Goal: Task Accomplishment & Management: Use online tool/utility

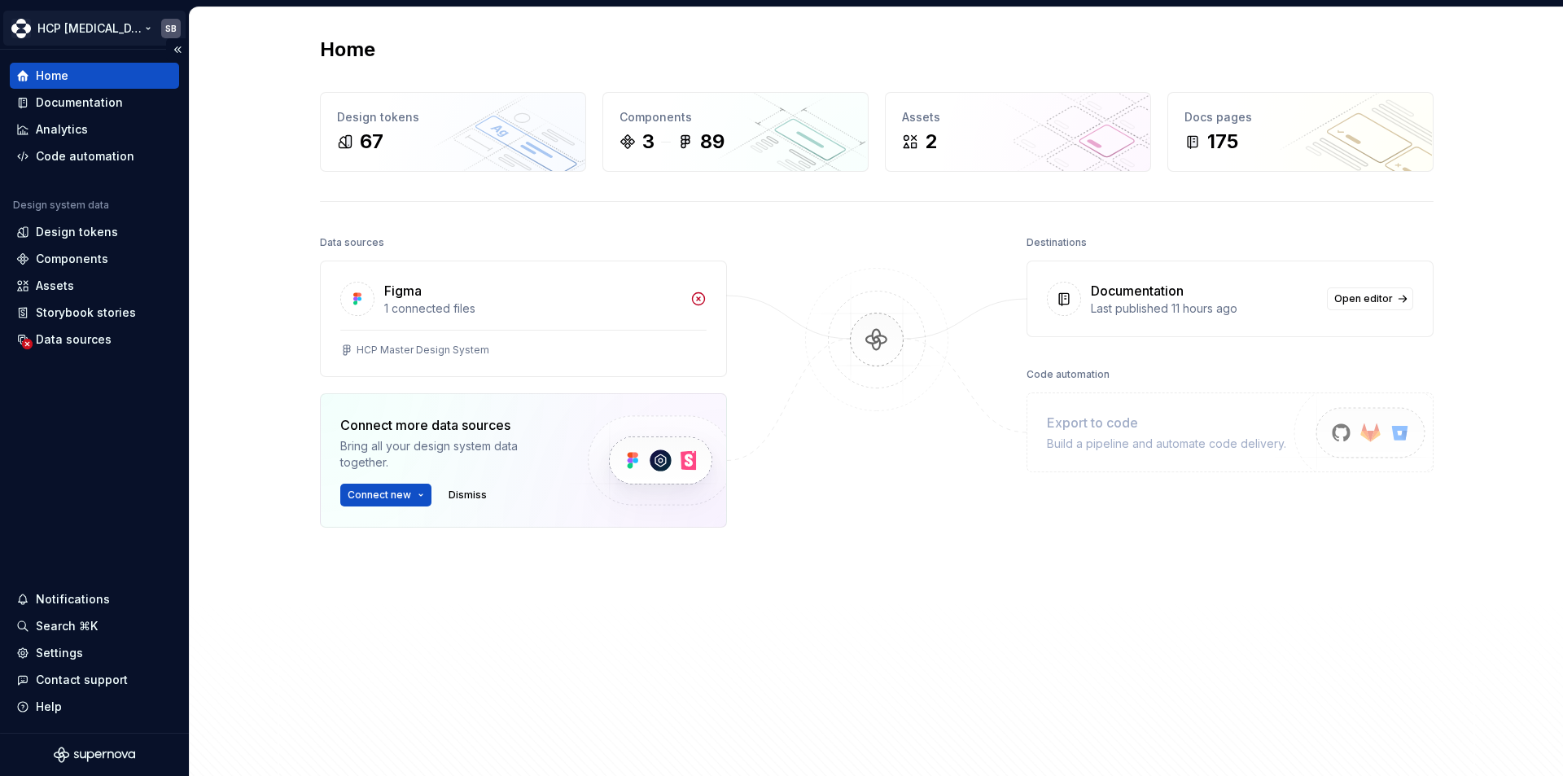
click at [100, 31] on html "HCP Keytruda SB Home Documentation Analytics Code automation Design system data…" at bounding box center [781, 388] width 1563 height 776
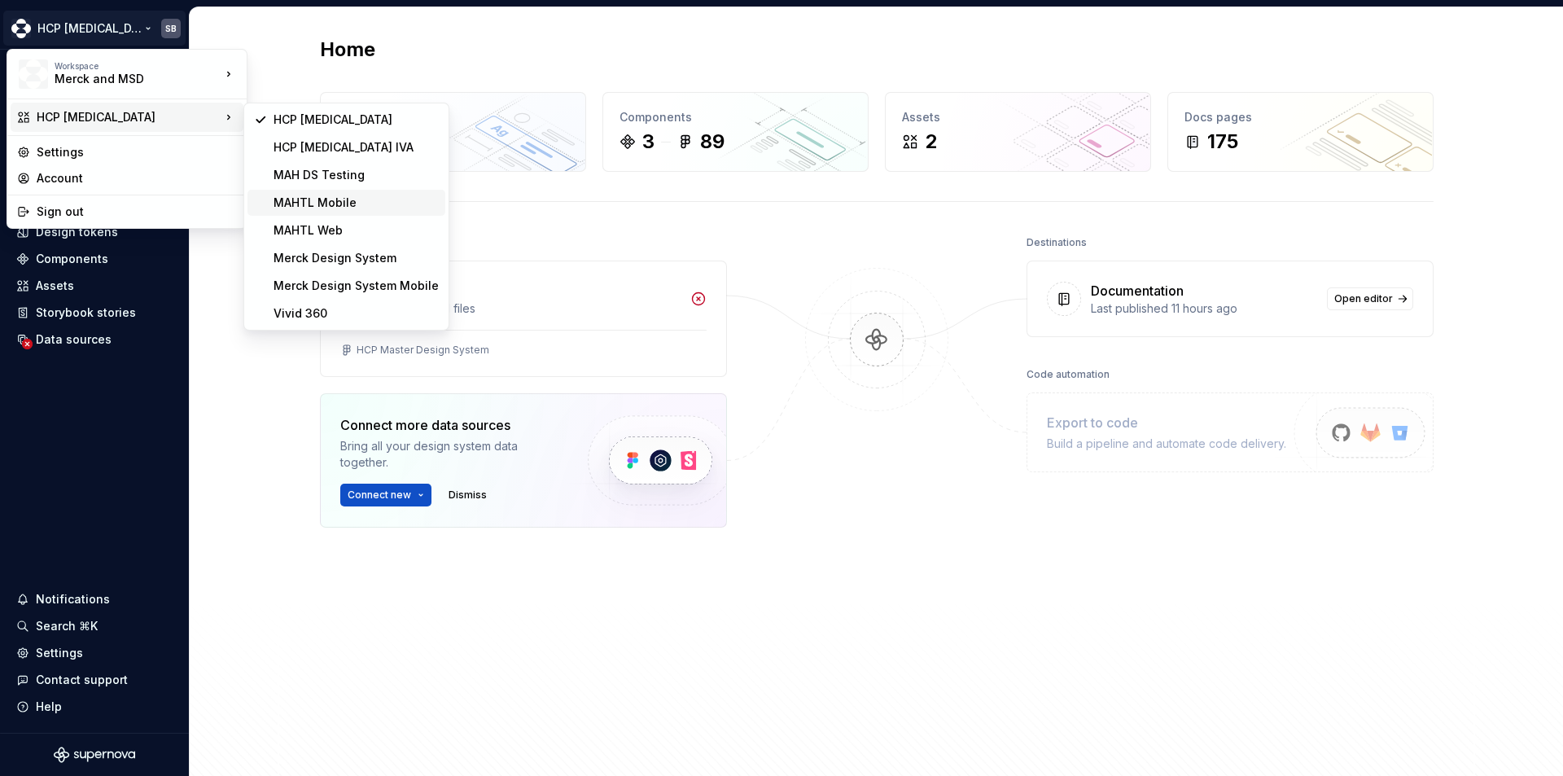
click at [335, 200] on div "MAHTL Mobile" at bounding box center [356, 203] width 165 height 16
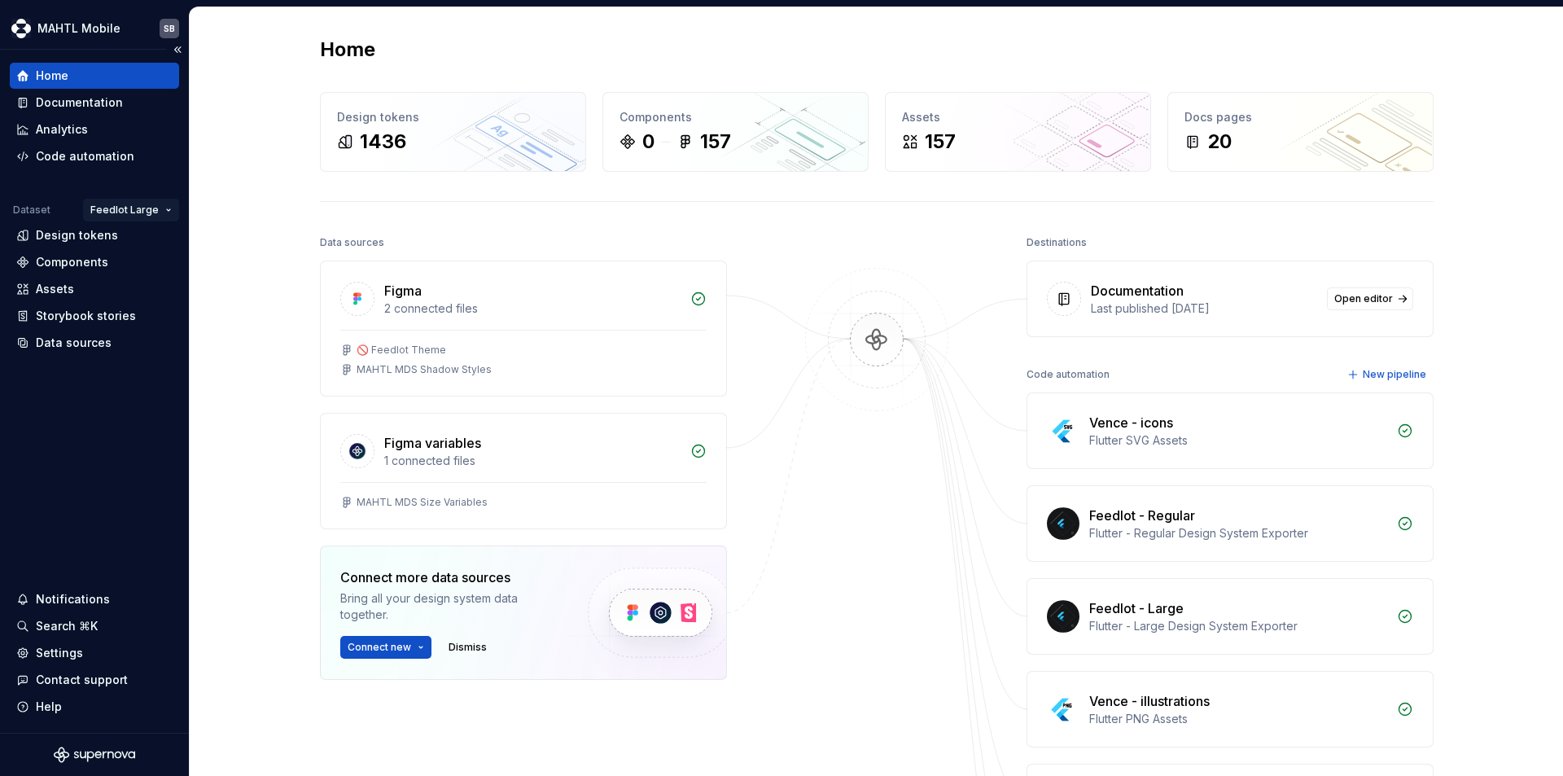
click at [158, 217] on html "MAHTL Mobile SB Home Documentation Analytics Code automation Dataset Feedlot La…" at bounding box center [781, 388] width 1563 height 776
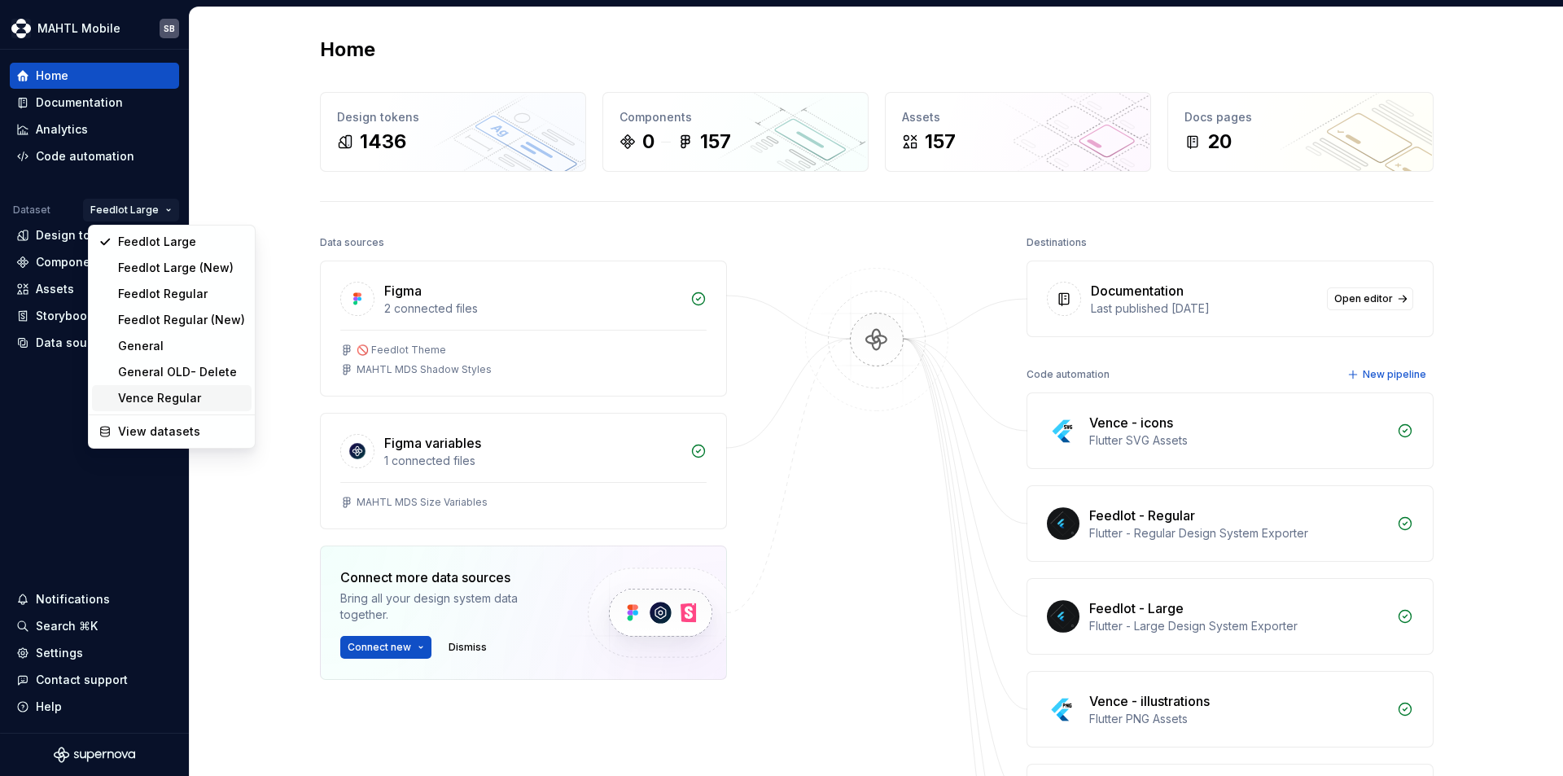
click at [151, 403] on div "Vence Regular" at bounding box center [181, 398] width 127 height 16
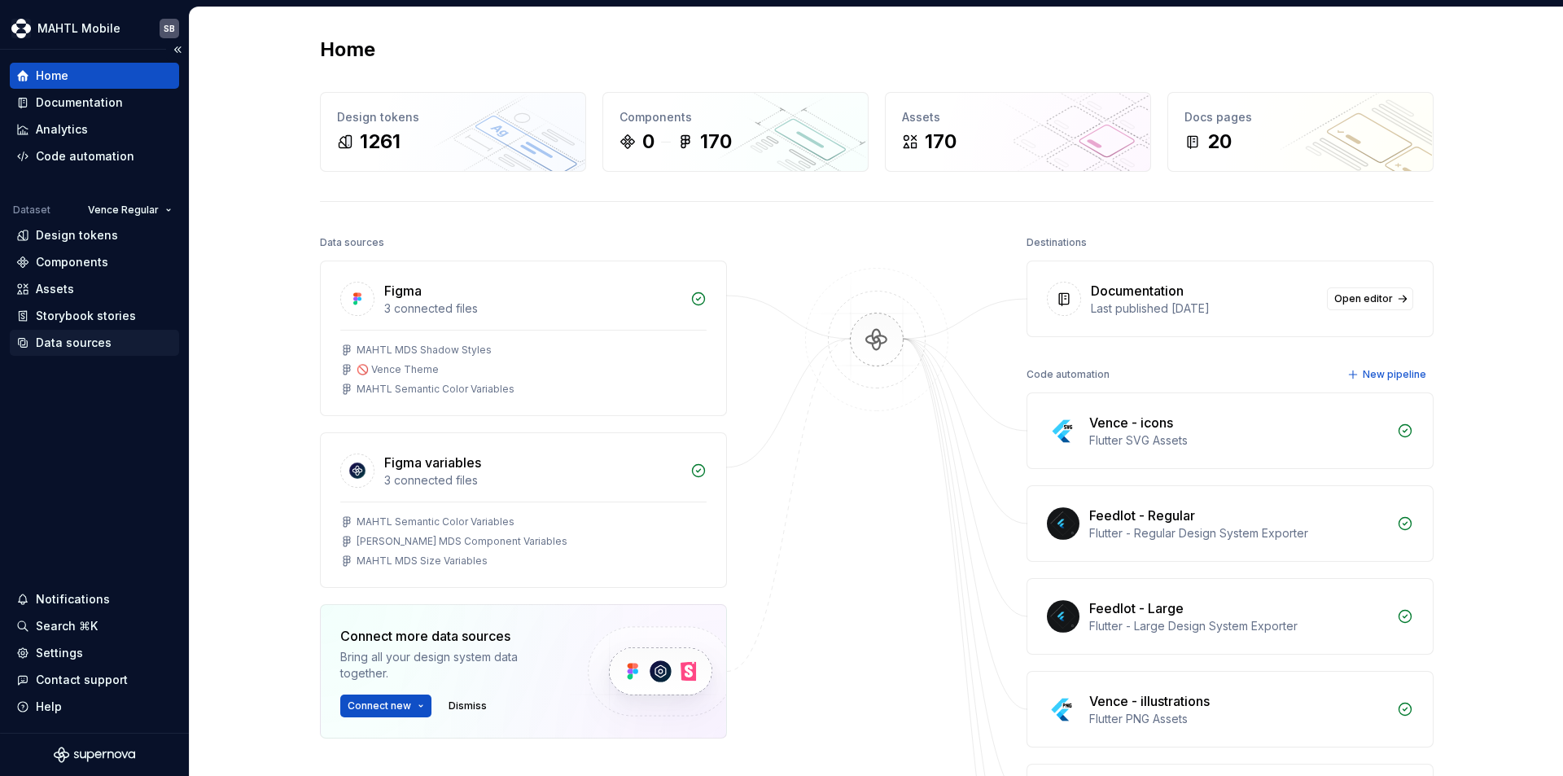
click at [75, 343] on div "Data sources" at bounding box center [74, 343] width 76 height 16
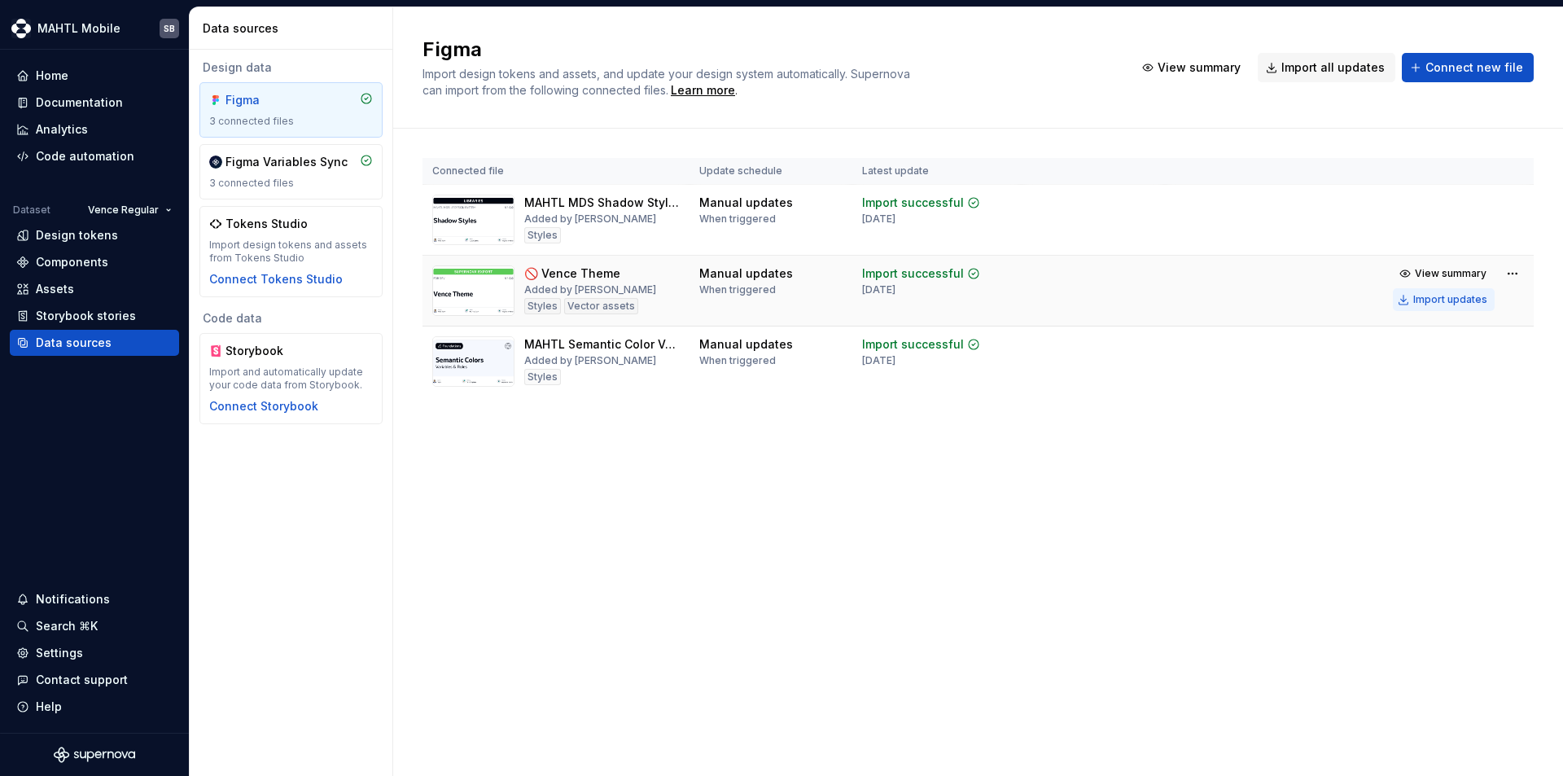
click at [1425, 296] on div "Import updates" at bounding box center [1450, 299] width 74 height 13
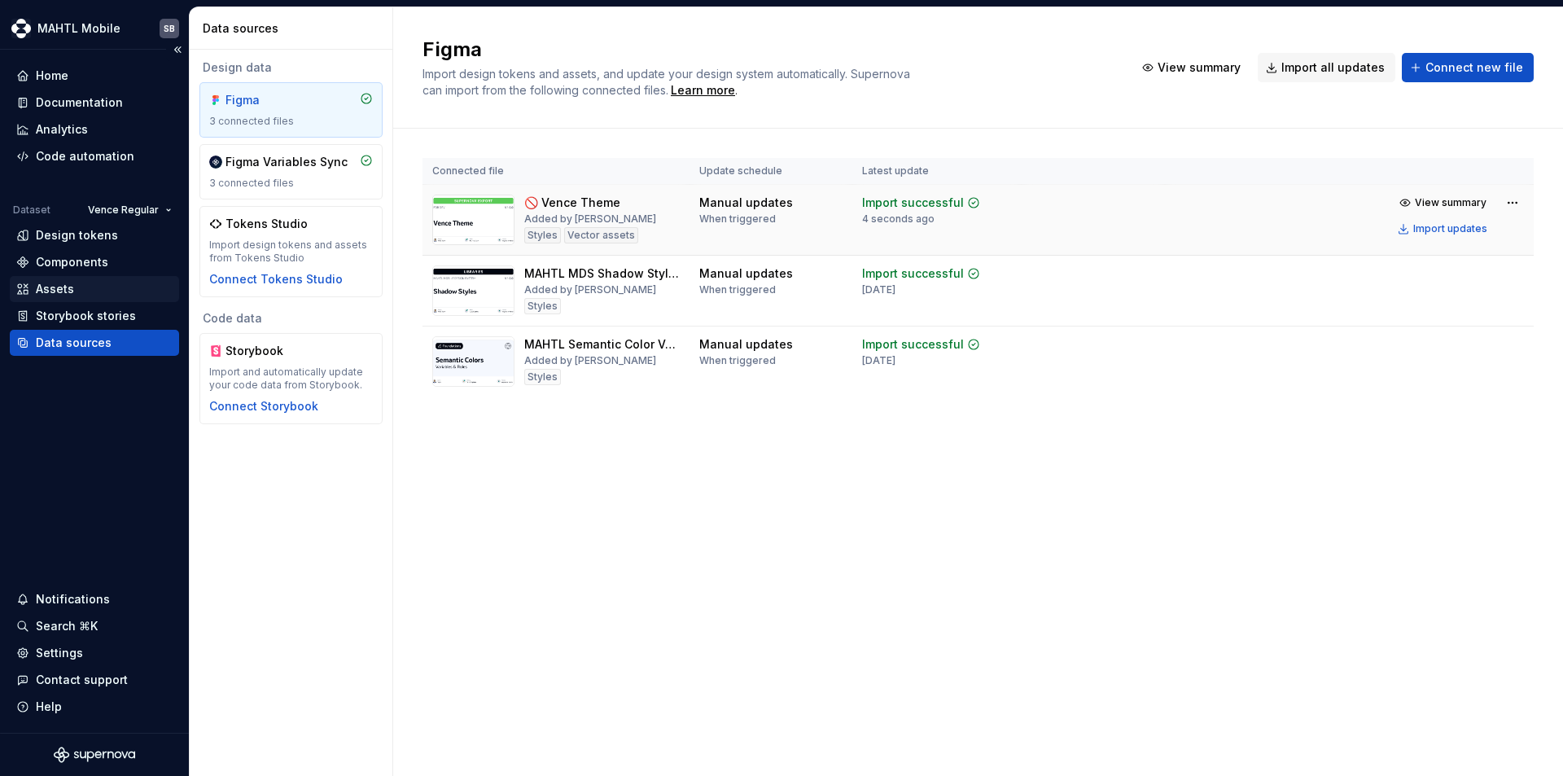
click at [70, 291] on div "Assets" at bounding box center [55, 289] width 38 height 16
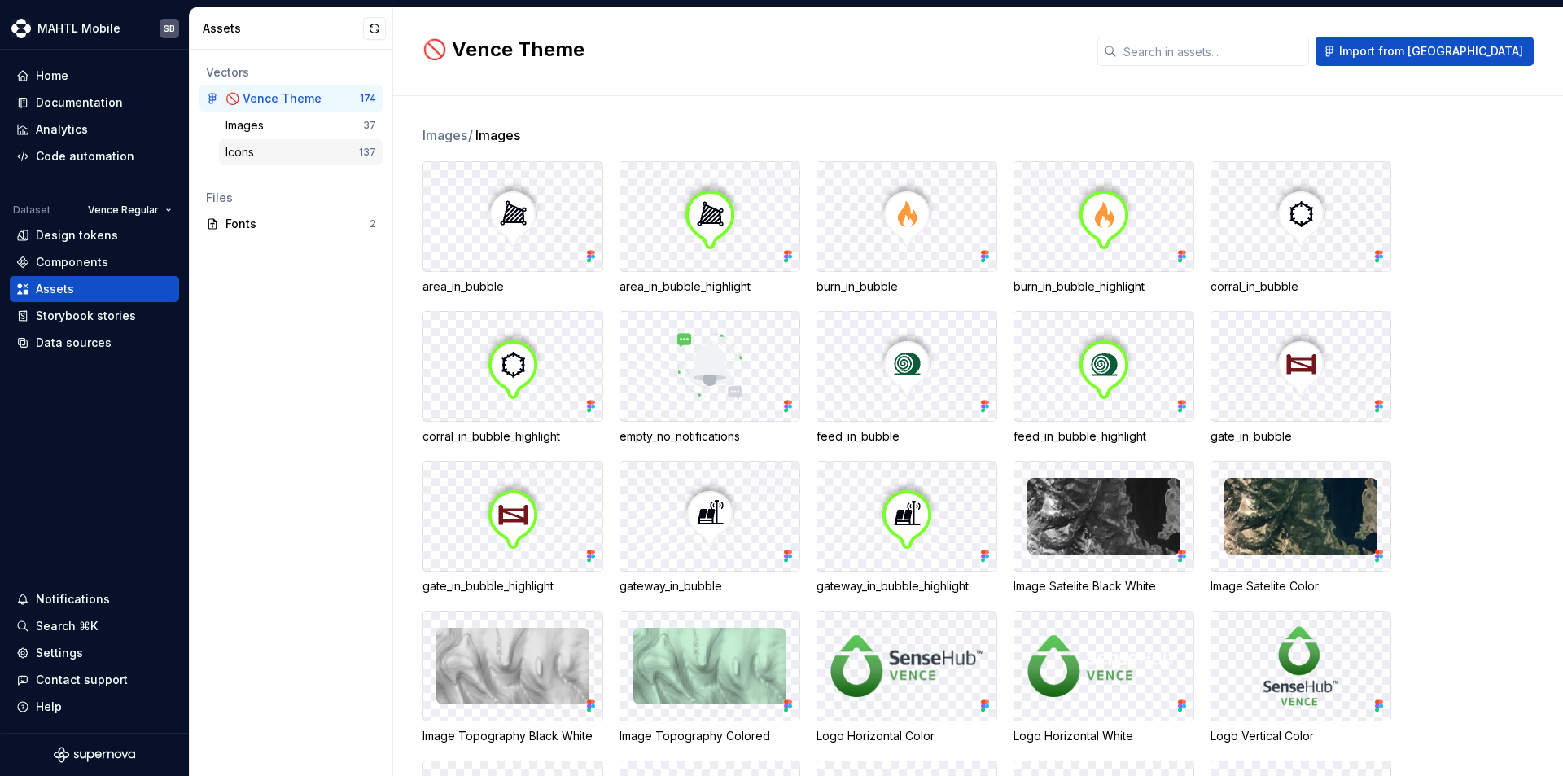
click at [271, 151] on div "Icons" at bounding box center [292, 152] width 134 height 16
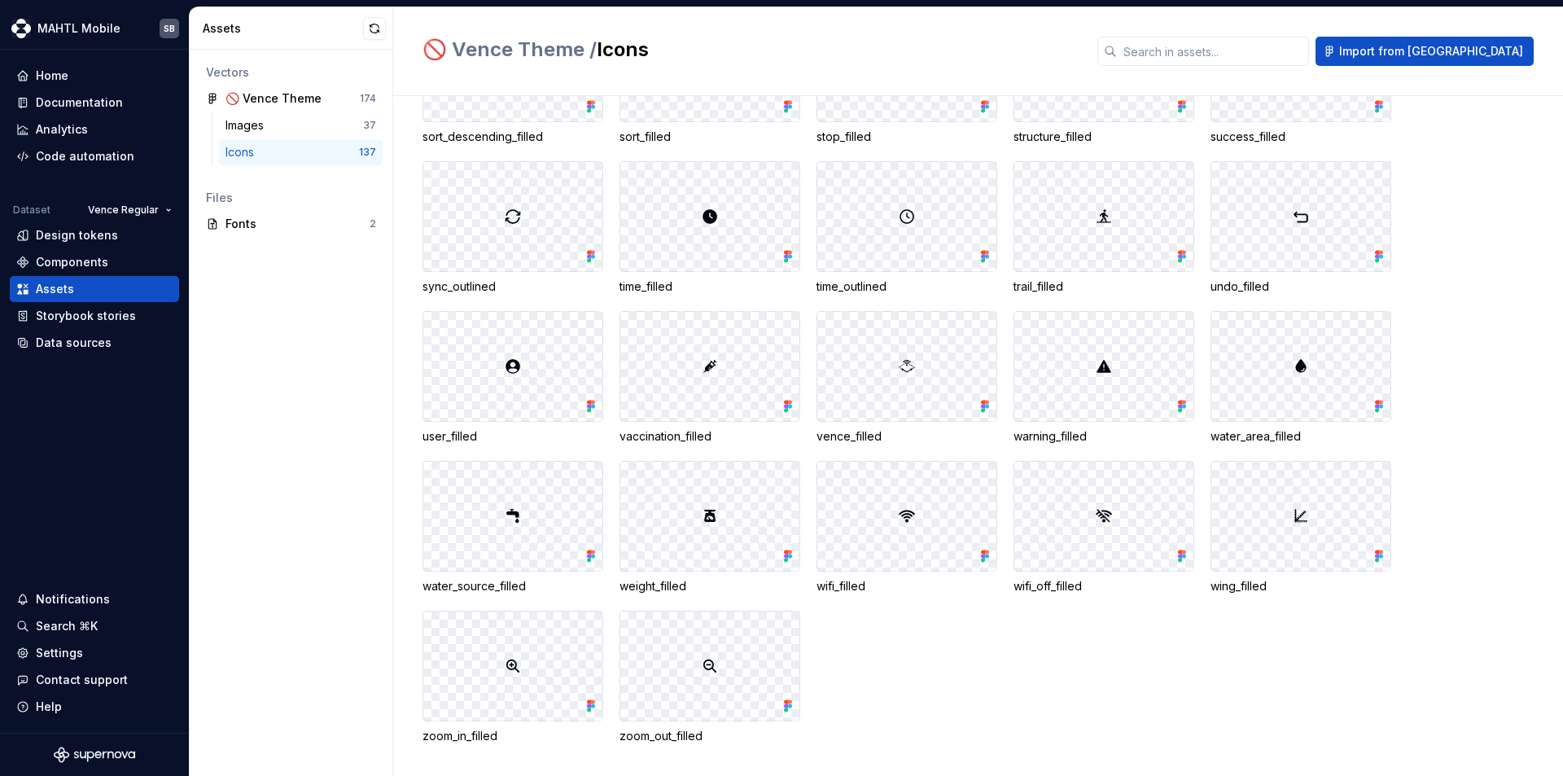
scroll to position [3602, 0]
